Goal: Information Seeking & Learning: Learn about a topic

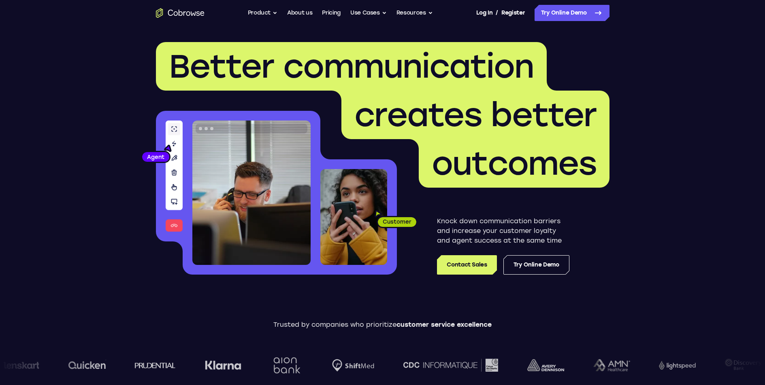
click at [393, 105] on span "creates better" at bounding box center [475, 115] width 242 height 39
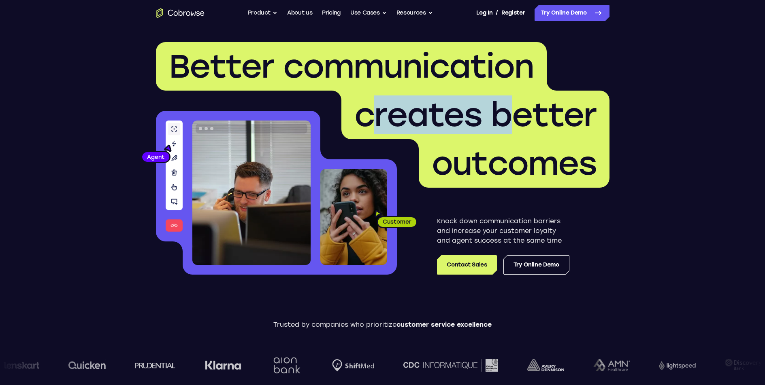
drag, startPoint x: 394, startPoint y: 113, endPoint x: 605, endPoint y: 155, distance: 215.1
click at [593, 152] on h1 "Better communication creates better outcomes" at bounding box center [382, 115] width 453 height 146
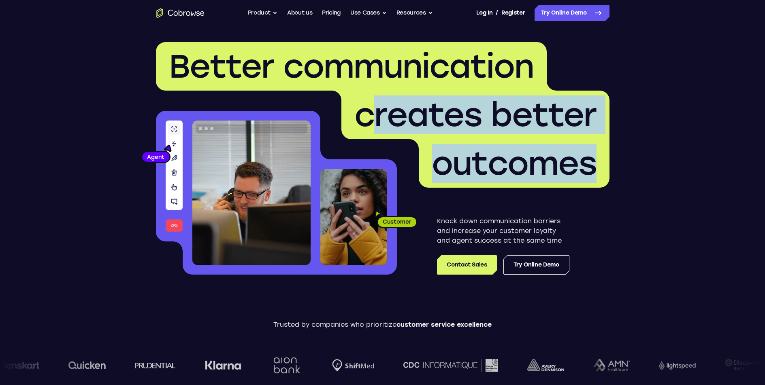
click at [537, 173] on span "outcomes" at bounding box center [513, 163] width 165 height 39
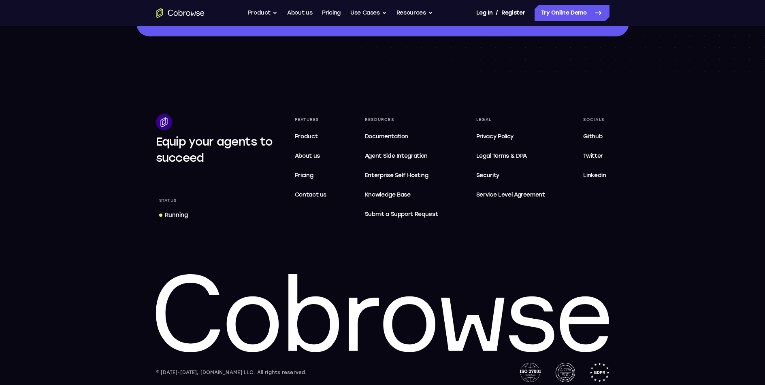
scroll to position [2428, 0]
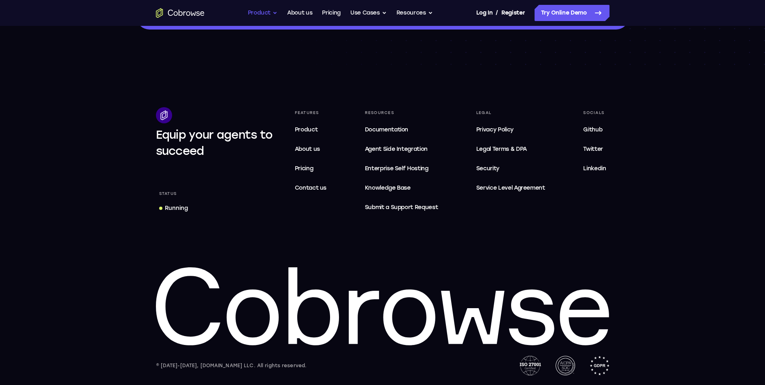
click at [258, 16] on button "Product" at bounding box center [263, 13] width 30 height 16
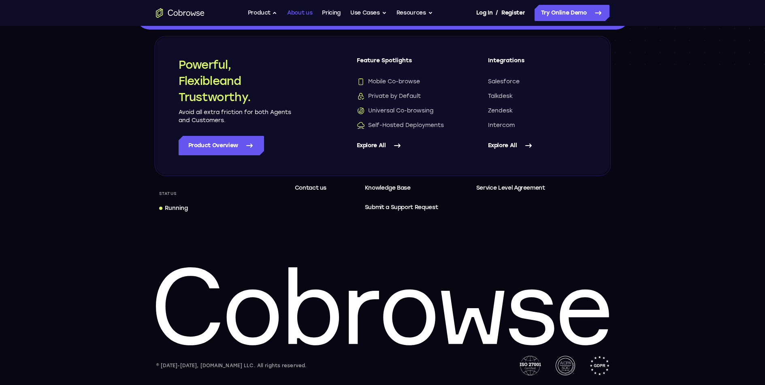
click at [304, 13] on link "About us" at bounding box center [299, 13] width 25 height 16
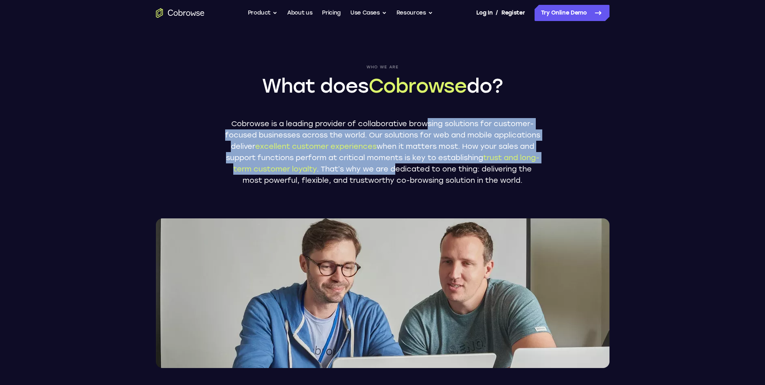
click at [502, 174] on p "Cobrowse is a leading provider of collaborative browsing solutions for customer…" at bounding box center [383, 152] width 316 height 68
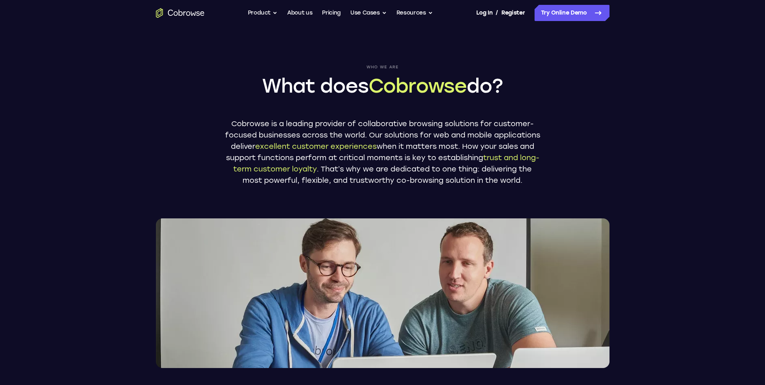
click at [489, 186] on p "Cobrowse is a leading provider of collaborative browsing solutions for customer…" at bounding box center [383, 152] width 316 height 68
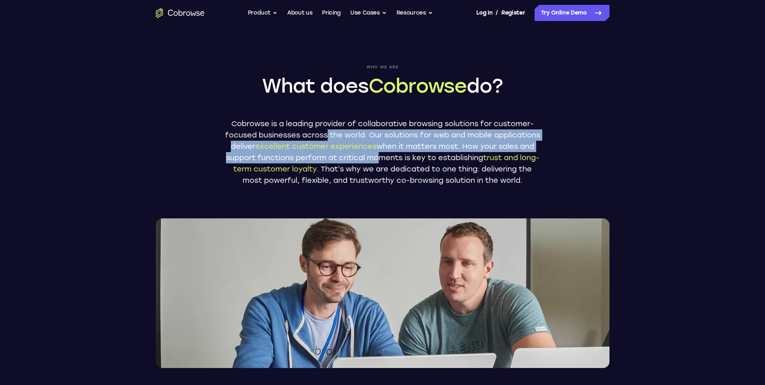
drag, startPoint x: 374, startPoint y: 142, endPoint x: 499, endPoint y: 180, distance: 131.5
click at [479, 170] on p "Cobrowse is a leading provider of collaborative browsing solutions for customer…" at bounding box center [383, 152] width 316 height 68
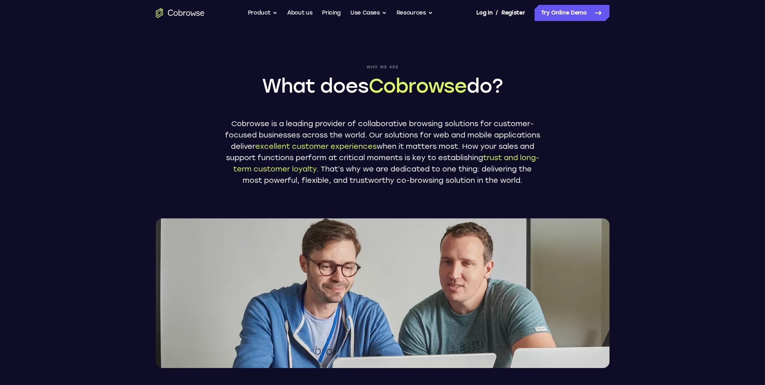
click at [480, 183] on p "Cobrowse is a leading provider of collaborative browsing solutions for customer…" at bounding box center [383, 152] width 316 height 68
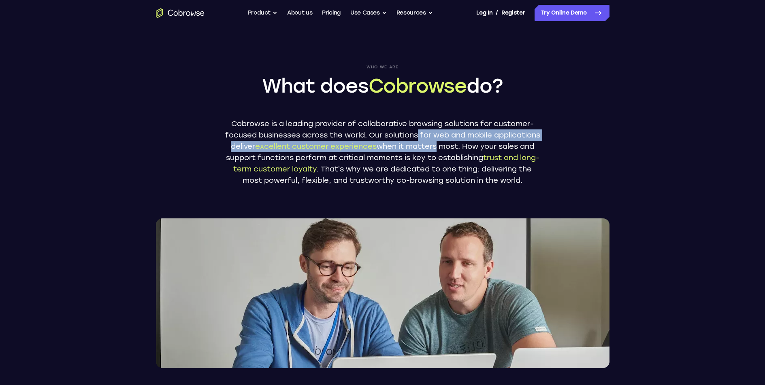
drag, startPoint x: 458, startPoint y: 138, endPoint x: 534, endPoint y: 187, distance: 90.2
click at [518, 167] on p "Cobrowse is a leading provider of collaborative browsing solutions for customer…" at bounding box center [383, 152] width 316 height 68
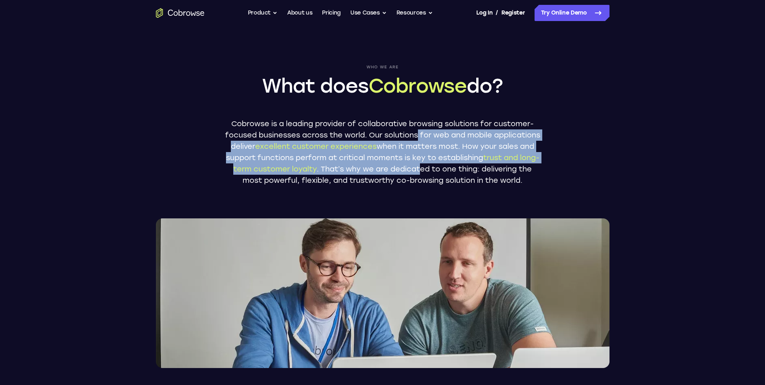
click at [511, 182] on p "Cobrowse is a leading provider of collaborative browsing solutions for customer…" at bounding box center [383, 152] width 316 height 68
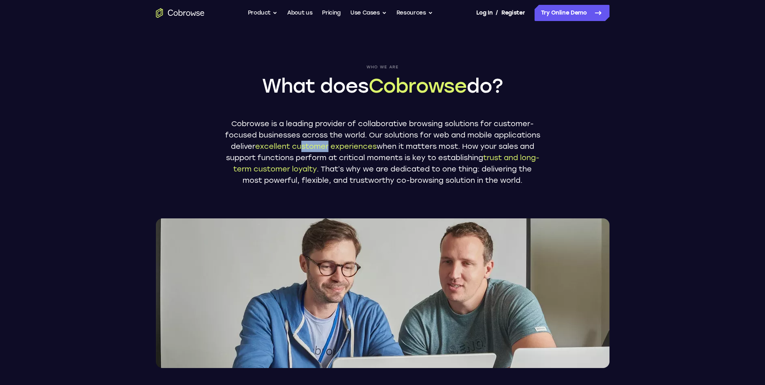
drag, startPoint x: 427, startPoint y: 152, endPoint x: 505, endPoint y: 162, distance: 78.7
click at [497, 161] on p "Cobrowse is a leading provider of collaborative browsing solutions for customer…" at bounding box center [383, 152] width 316 height 68
click at [478, 178] on p "Cobrowse is a leading provider of collaborative browsing solutions for customer…" at bounding box center [383, 152] width 316 height 68
drag, startPoint x: 451, startPoint y: 151, endPoint x: 532, endPoint y: 172, distance: 83.9
click at [531, 169] on p "Cobrowse is a leading provider of collaborative browsing solutions for customer…" at bounding box center [383, 152] width 316 height 68
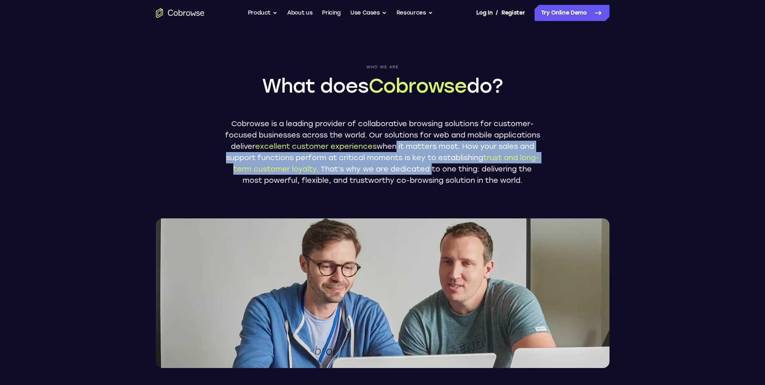
click at [500, 185] on p "Cobrowse is a leading provider of collaborative browsing solutions for customer…" at bounding box center [383, 152] width 316 height 68
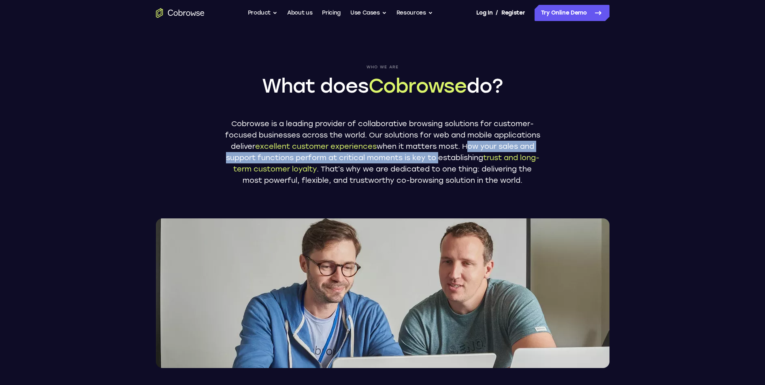
drag, startPoint x: 523, startPoint y: 150, endPoint x: 538, endPoint y: 181, distance: 35.3
click at [540, 177] on div "Who we are What does Cobrowse do? Cobrowse is a leading provider of collaborati…" at bounding box center [382, 197] width 518 height 342
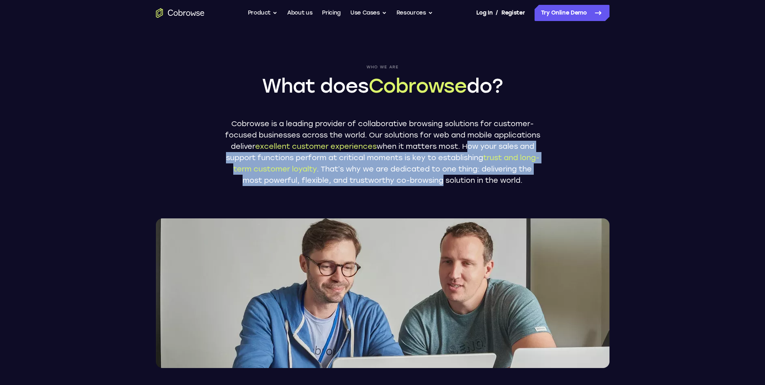
click at [512, 178] on p "Cobrowse is a leading provider of collaborative browsing solutions for customer…" at bounding box center [383, 152] width 316 height 68
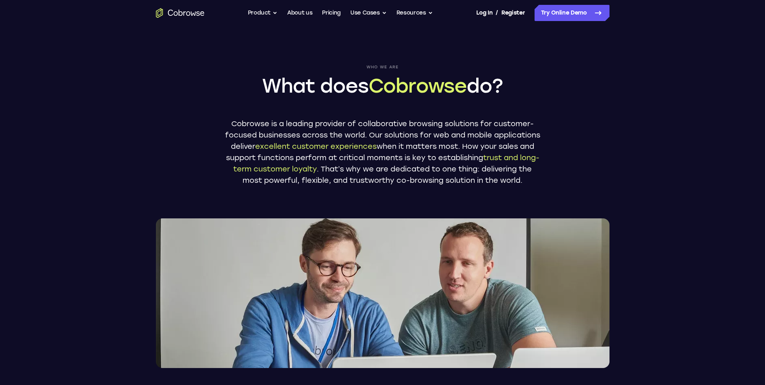
drag, startPoint x: 286, startPoint y: 152, endPoint x: 438, endPoint y: 163, distance: 151.8
click at [402, 159] on p "Cobrowse is a leading provider of collaborative browsing solutions for customer…" at bounding box center [383, 152] width 316 height 68
click at [425, 174] on p "Cobrowse is a leading provider of collaborative browsing solutions for customer…" at bounding box center [383, 152] width 316 height 68
click at [480, 176] on p "Cobrowse is a leading provider of collaborative browsing solutions for customer…" at bounding box center [383, 152] width 316 height 68
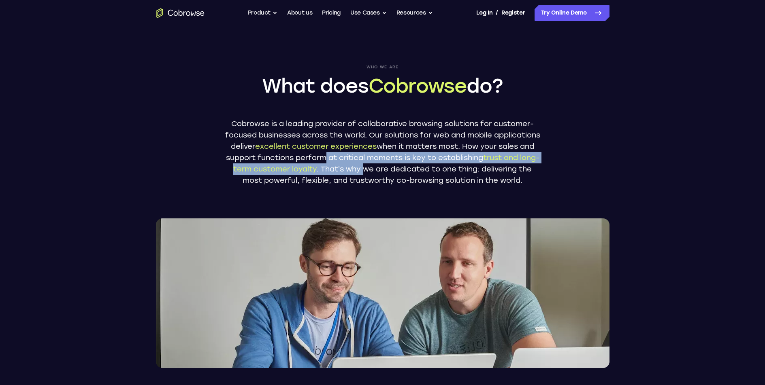
drag, startPoint x: 402, startPoint y: 163, endPoint x: 513, endPoint y: 178, distance: 111.5
click at [489, 174] on p "Cobrowse is a leading provider of collaborative browsing solutions for customer…" at bounding box center [383, 152] width 316 height 68
click at [487, 183] on p "Cobrowse is a leading provider of collaborative browsing solutions for customer…" at bounding box center [383, 152] width 316 height 68
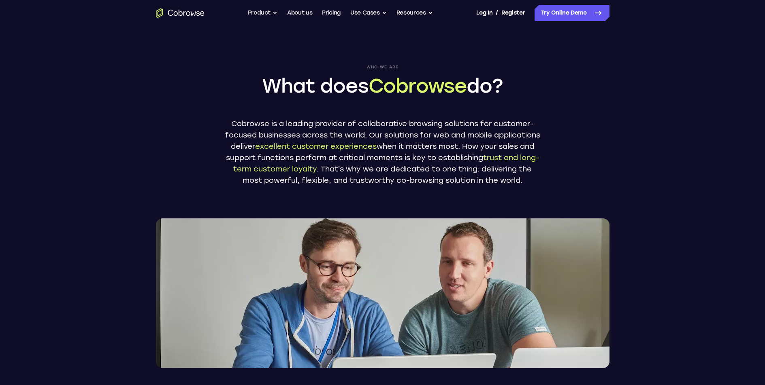
click at [485, 182] on p "Cobrowse is a leading provider of collaborative browsing solutions for customer…" at bounding box center [383, 152] width 316 height 68
click at [452, 170] on p "Cobrowse is a leading provider of collaborative browsing solutions for customer…" at bounding box center [383, 152] width 316 height 68
